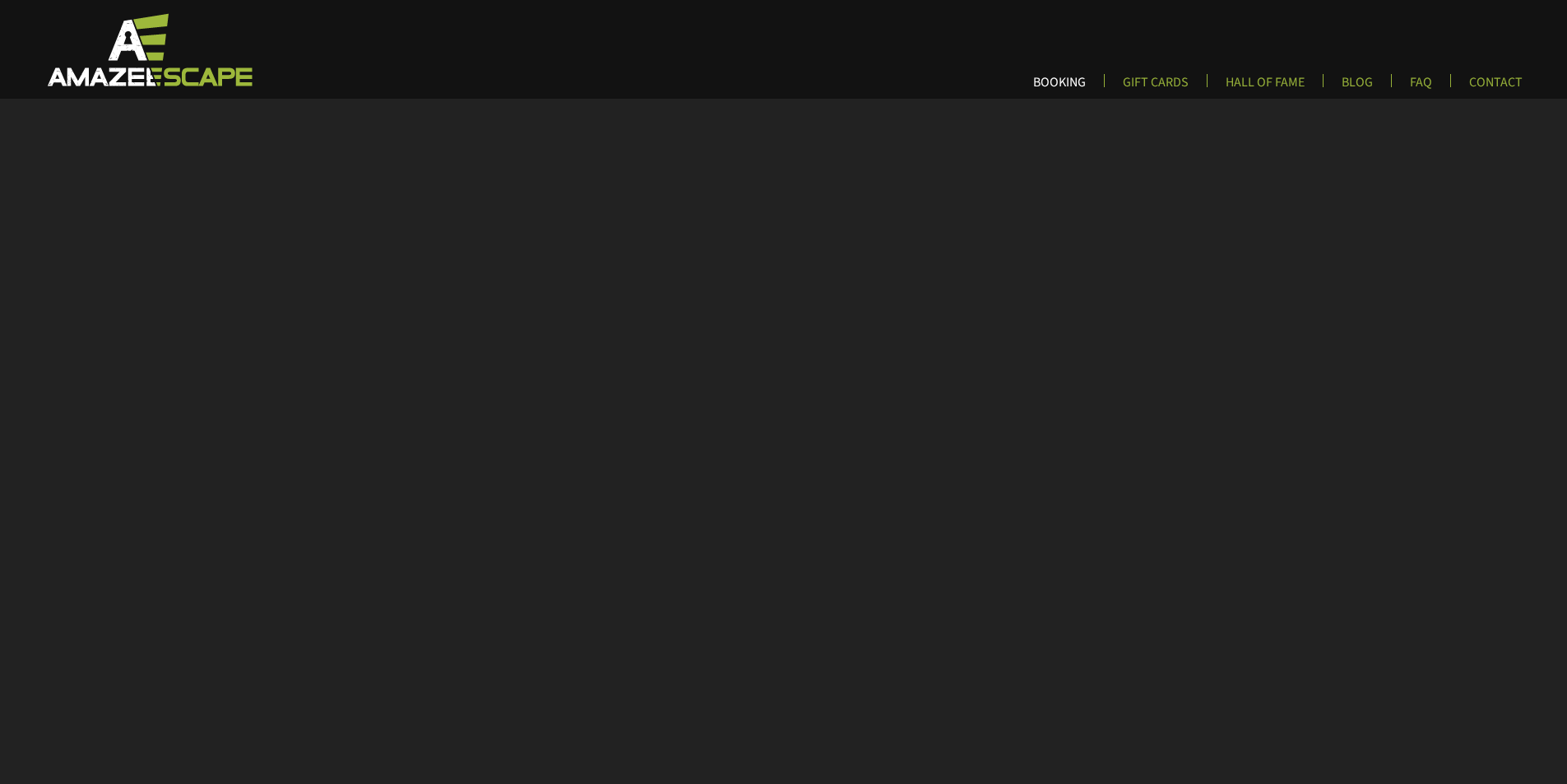
click at [1066, 81] on link "BOOKING" at bounding box center [1059, 88] width 79 height 27
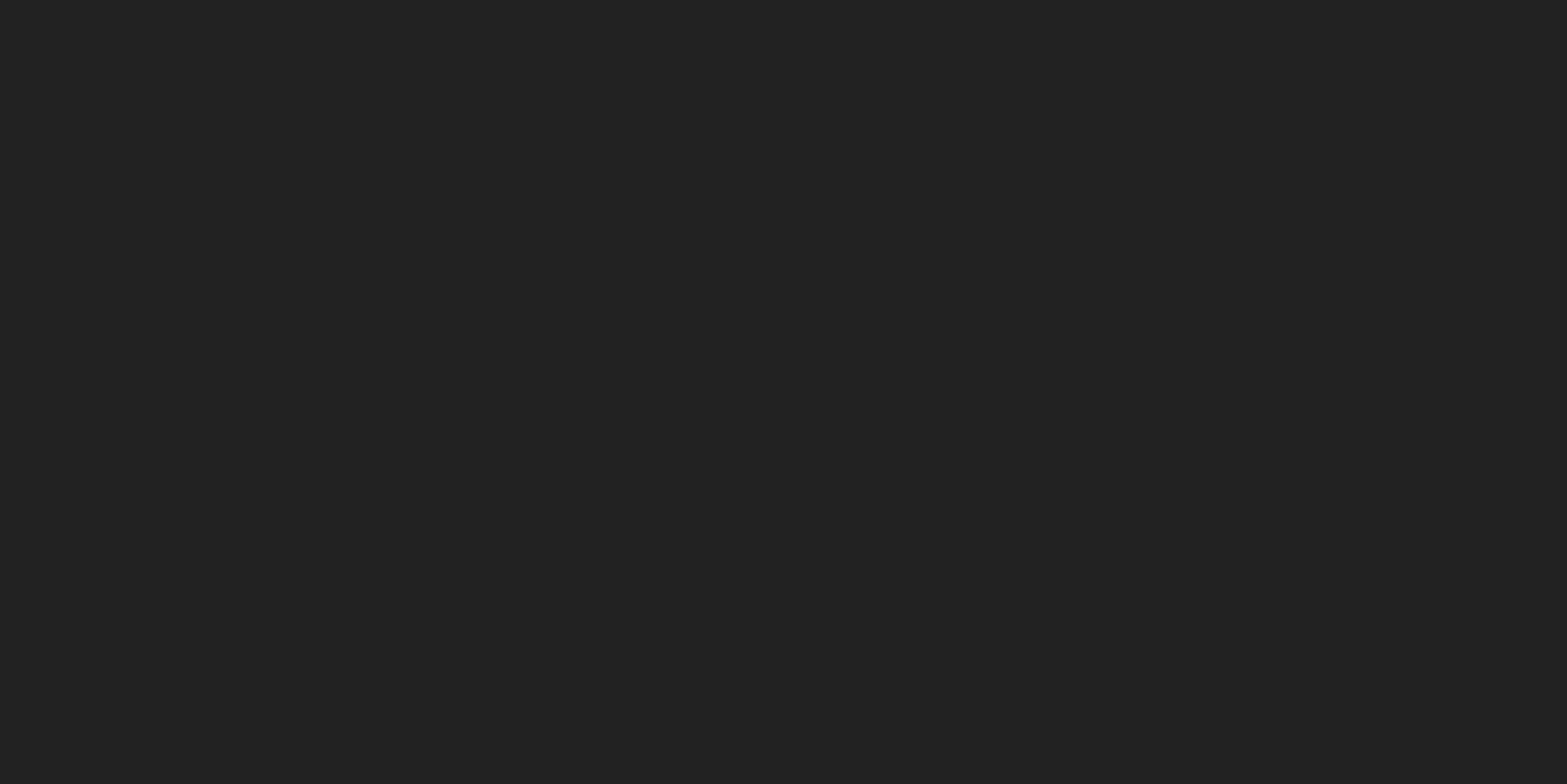
scroll to position [238, 0]
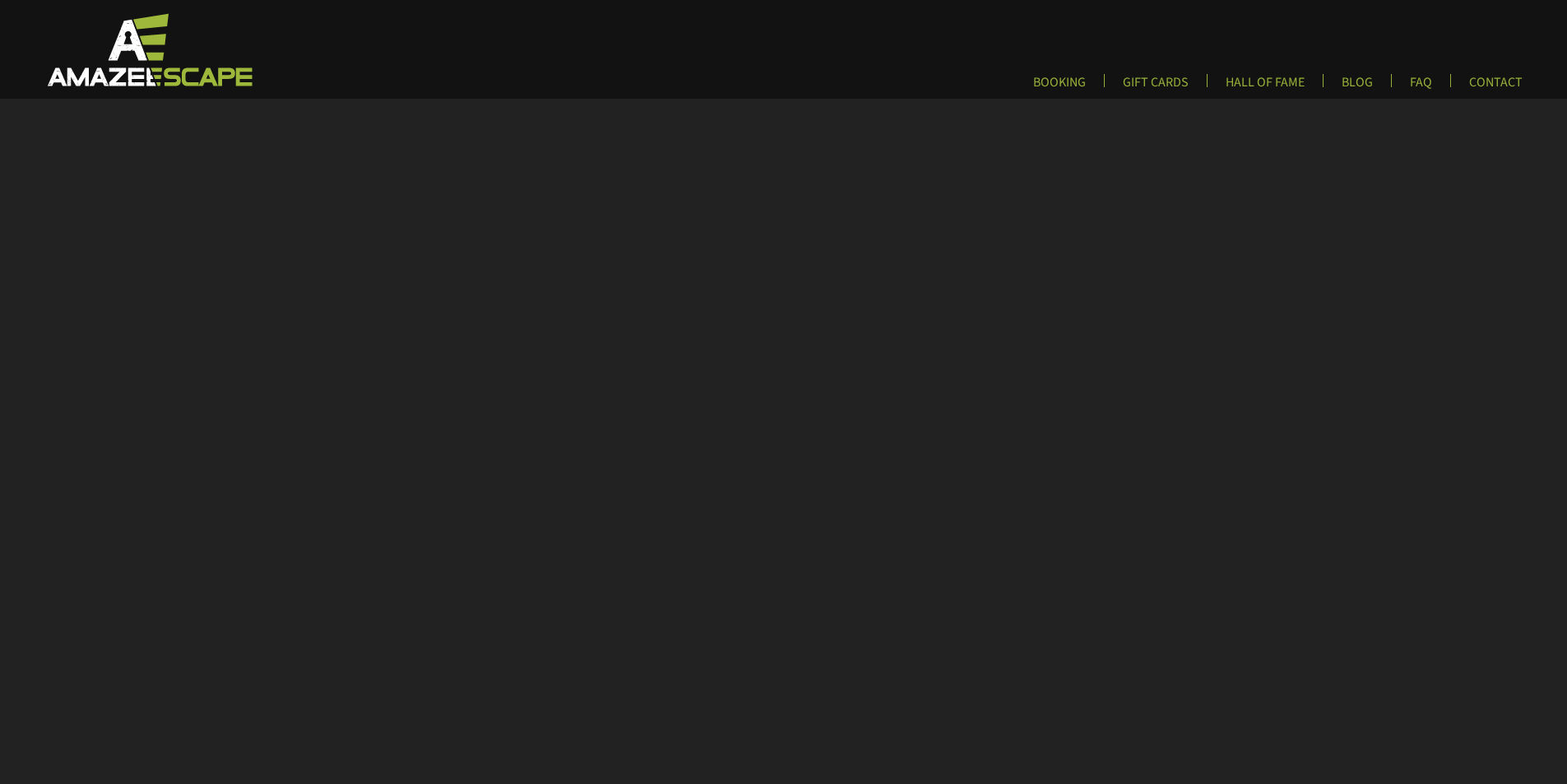
click at [140, 79] on img at bounding box center [148, 49] width 244 height 75
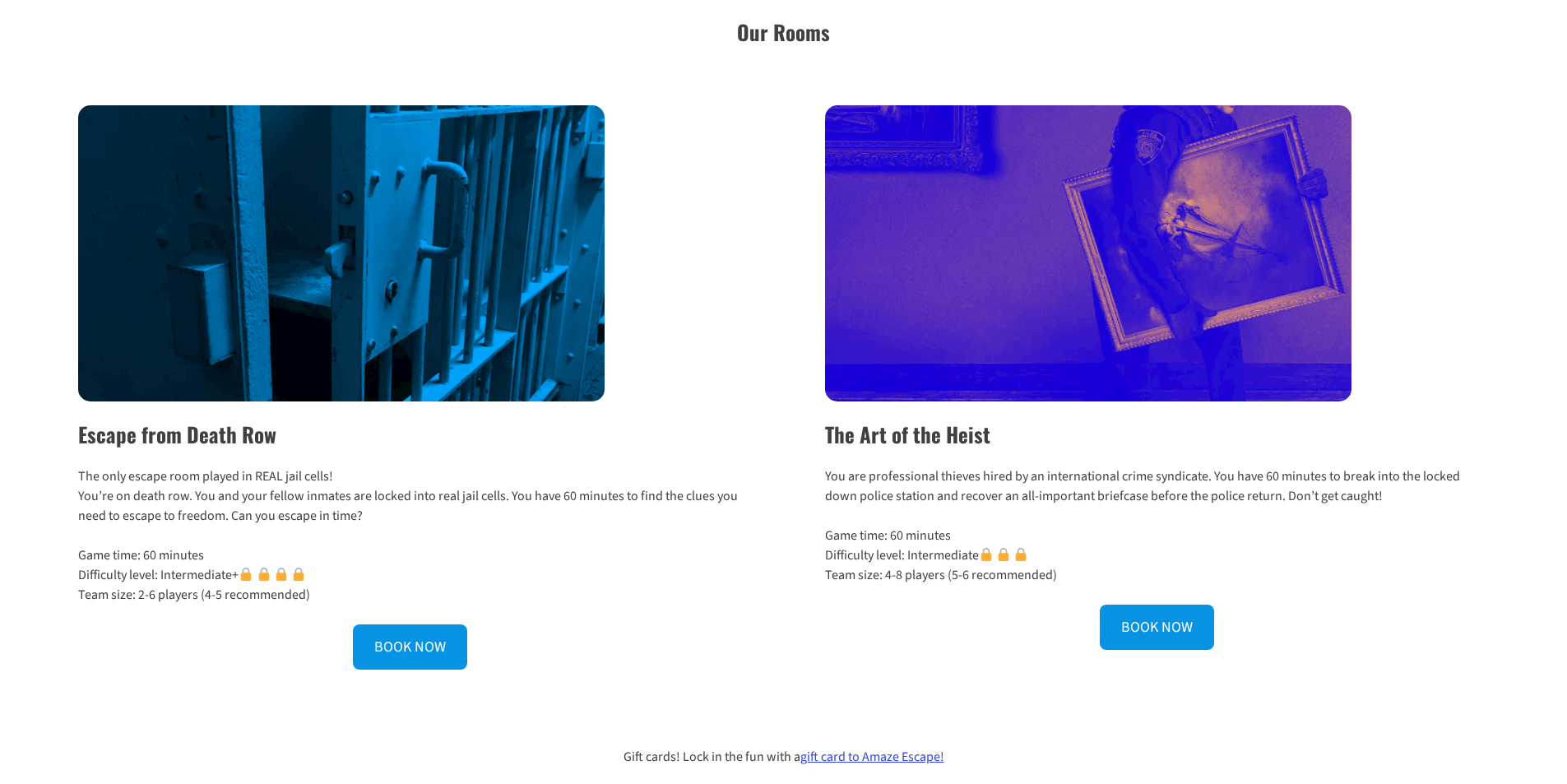
scroll to position [493, 0]
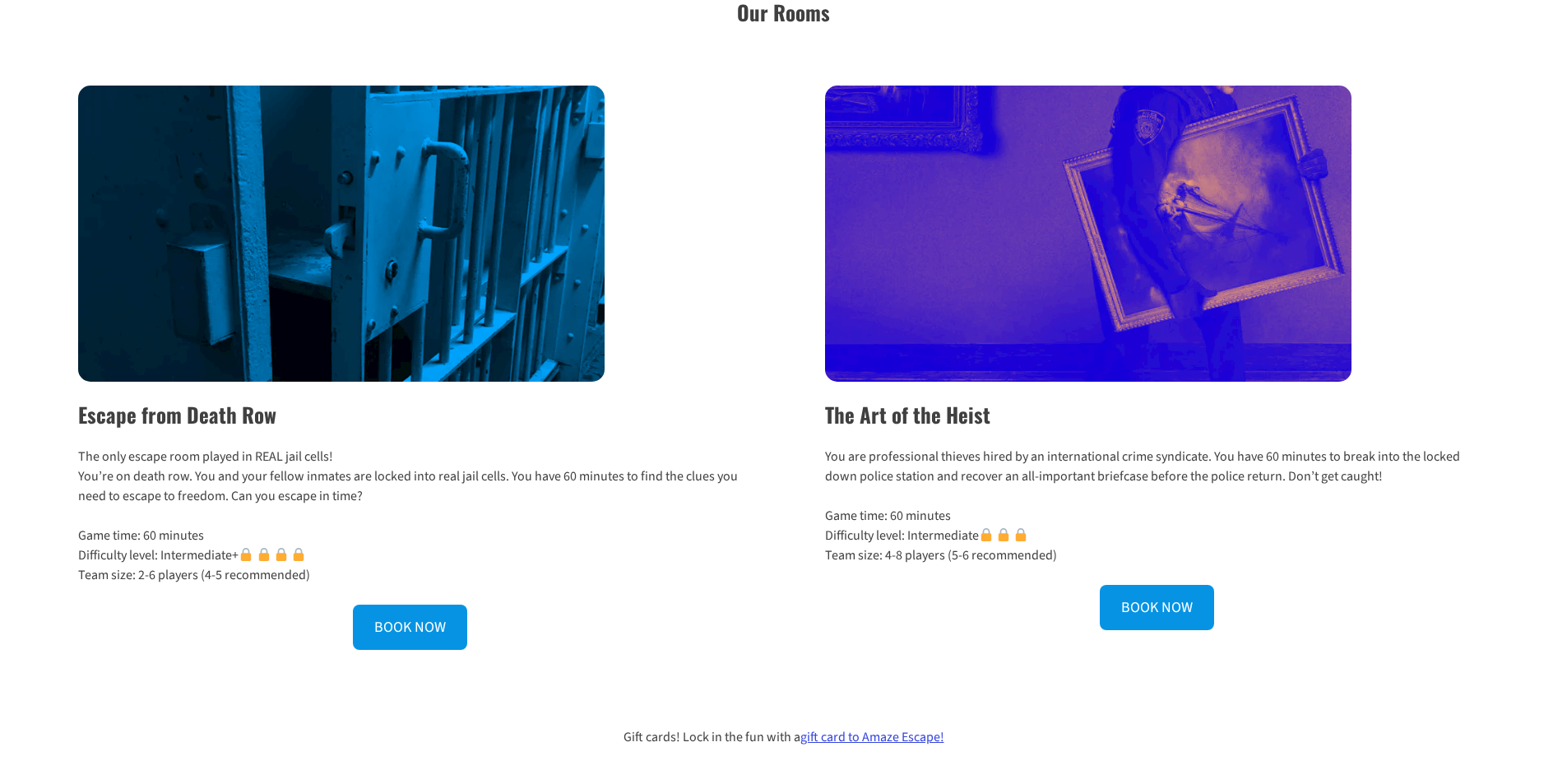
click at [267, 469] on p "The only escape room played in REAL jail cells! You’re on death row. You and yo…" at bounding box center [410, 476] width 664 height 59
click at [866, 570] on div "The Art of the Heist You are professional thieves hired by an international cri…" at bounding box center [1143, 367] width 692 height 564
